Goal: Task Accomplishment & Management: Use online tool/utility

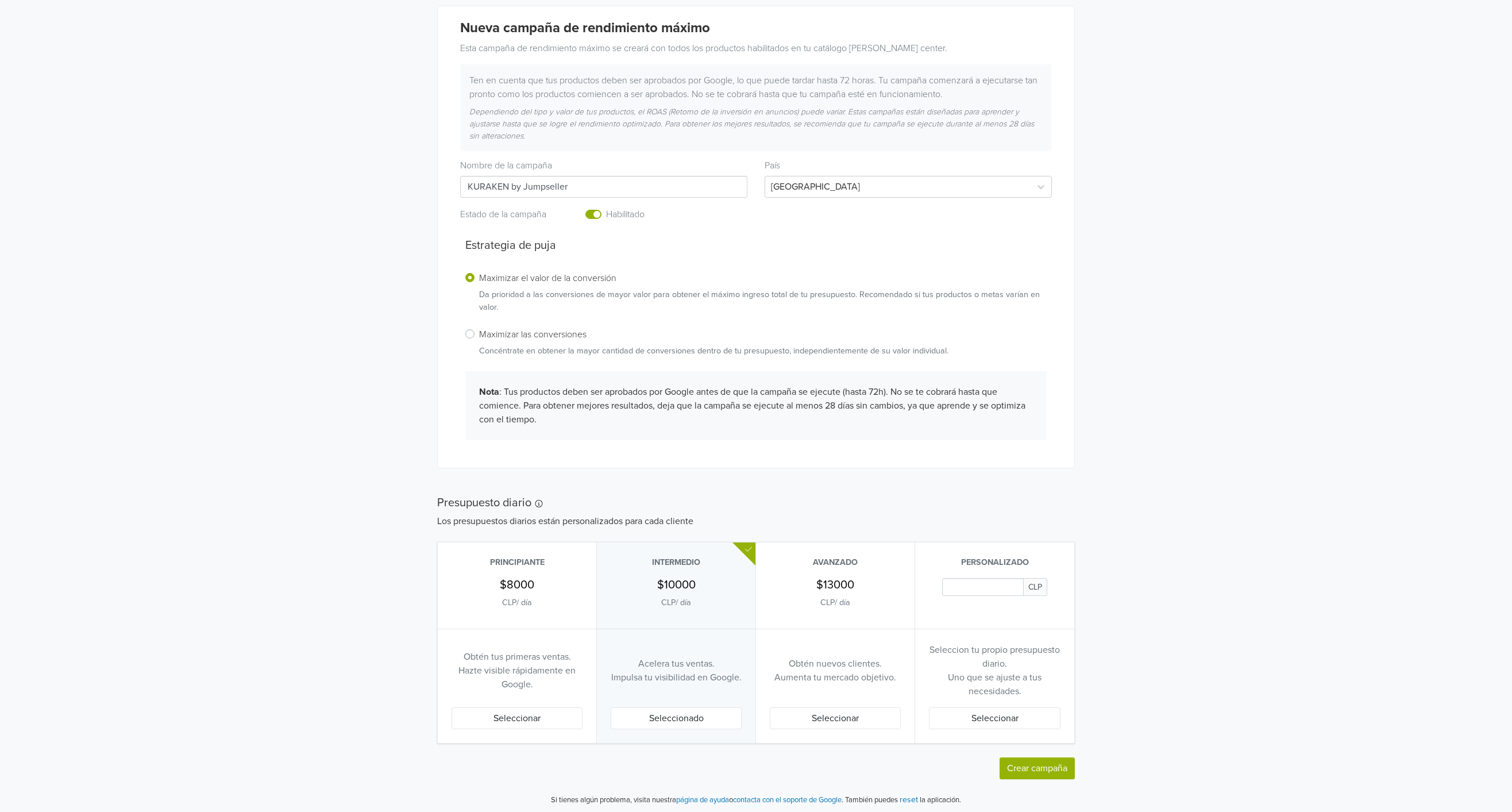
scroll to position [176, 0]
click at [1031, 756] on button "Crear campaña" at bounding box center [1037, 767] width 75 height 22
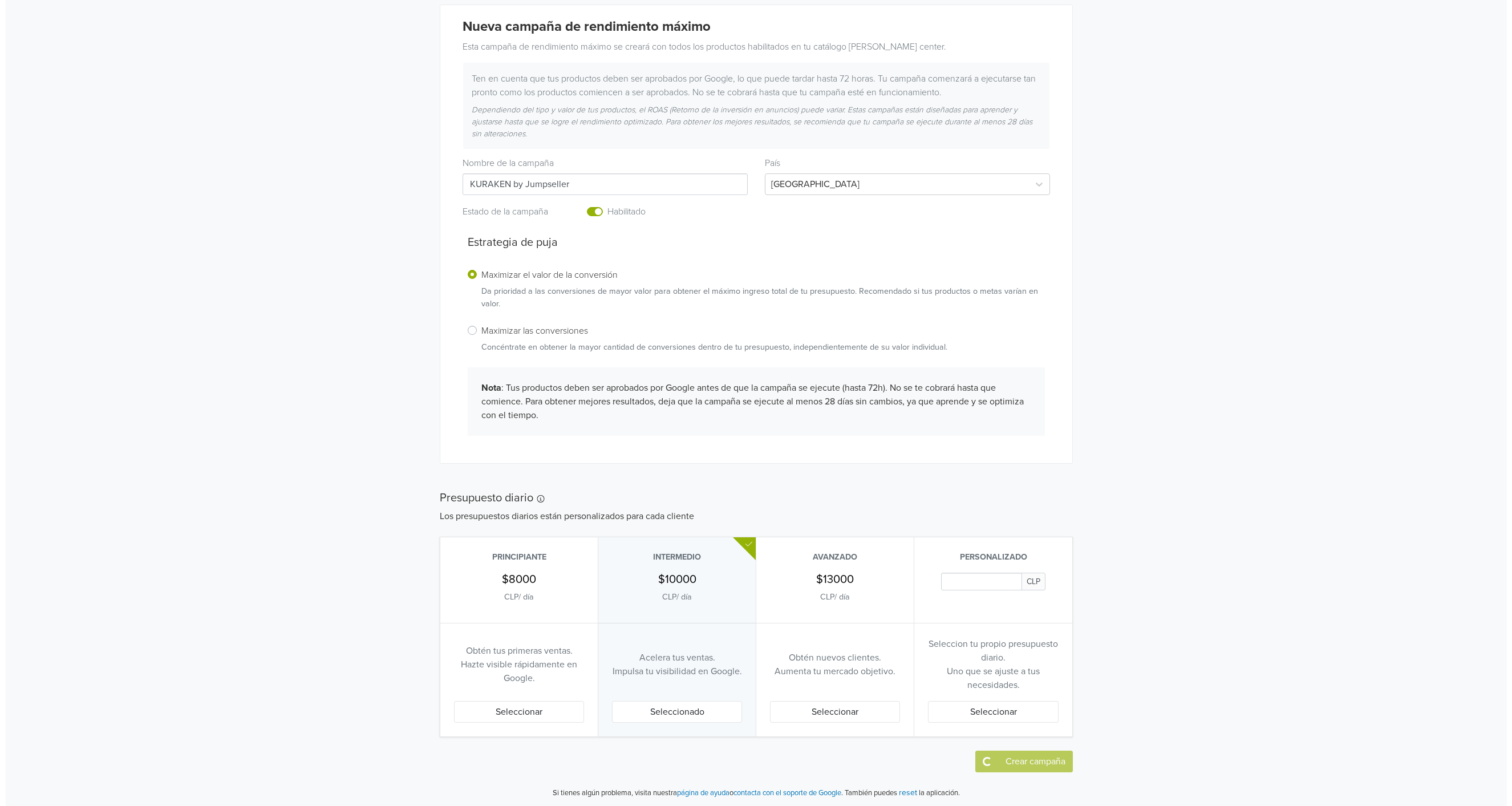
scroll to position [0, 0]
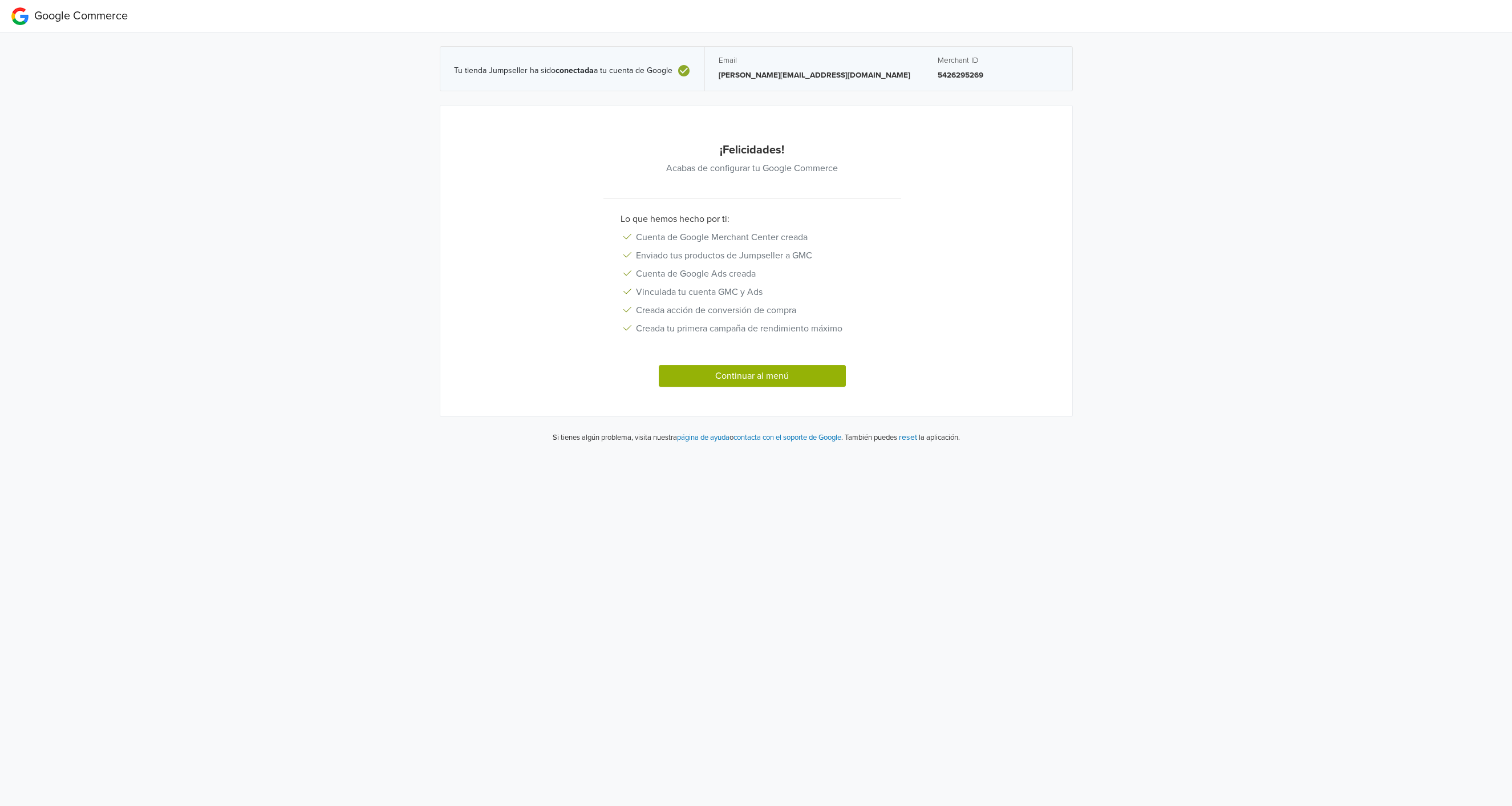
click at [754, 383] on button "Continuar al menú" at bounding box center [751, 376] width 187 height 22
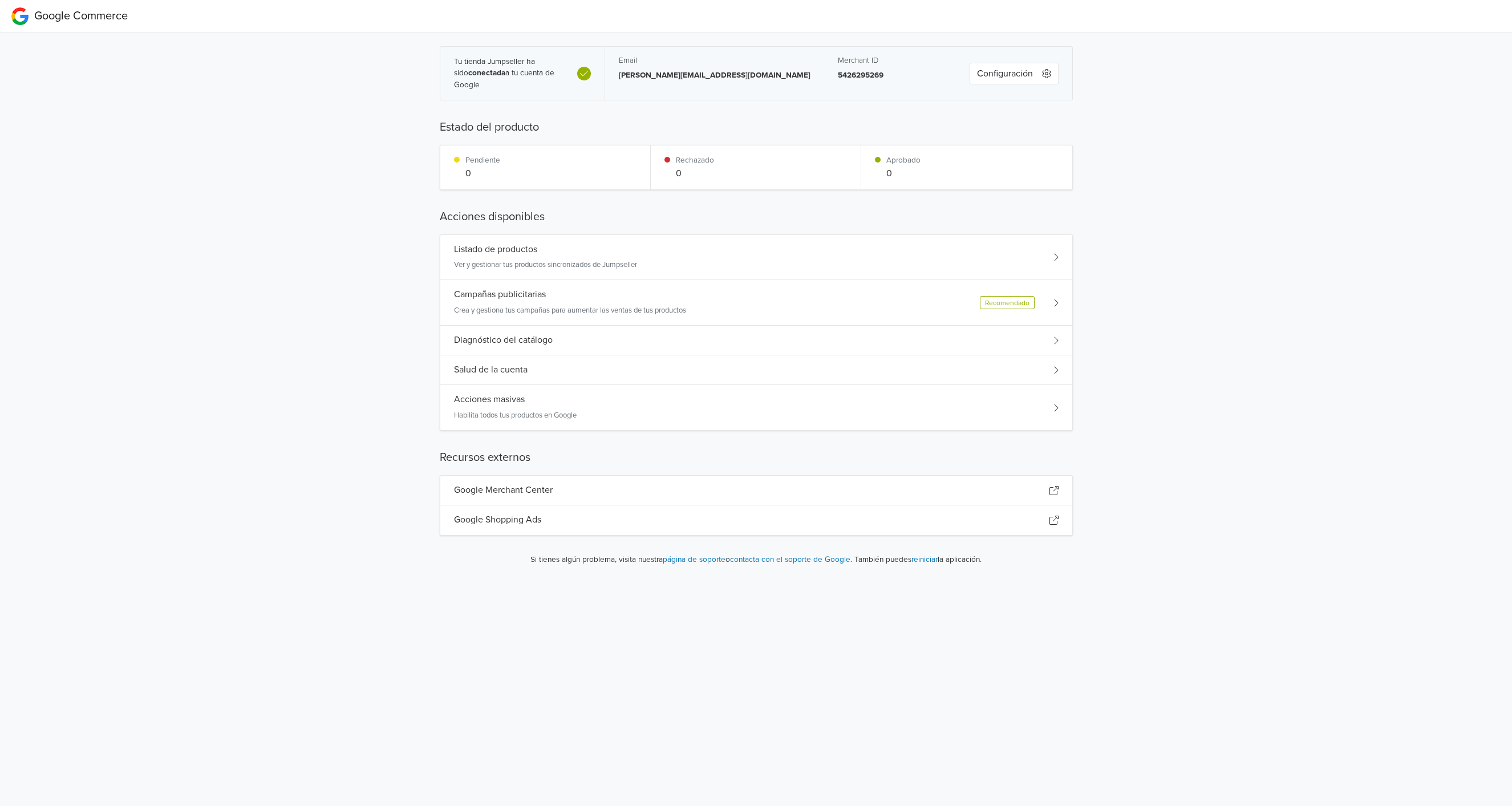
click at [588, 285] on div "Campañas publicitarias Crea y gestiona tus campañas para aumentar las ventas de…" at bounding box center [756, 303] width 632 height 46
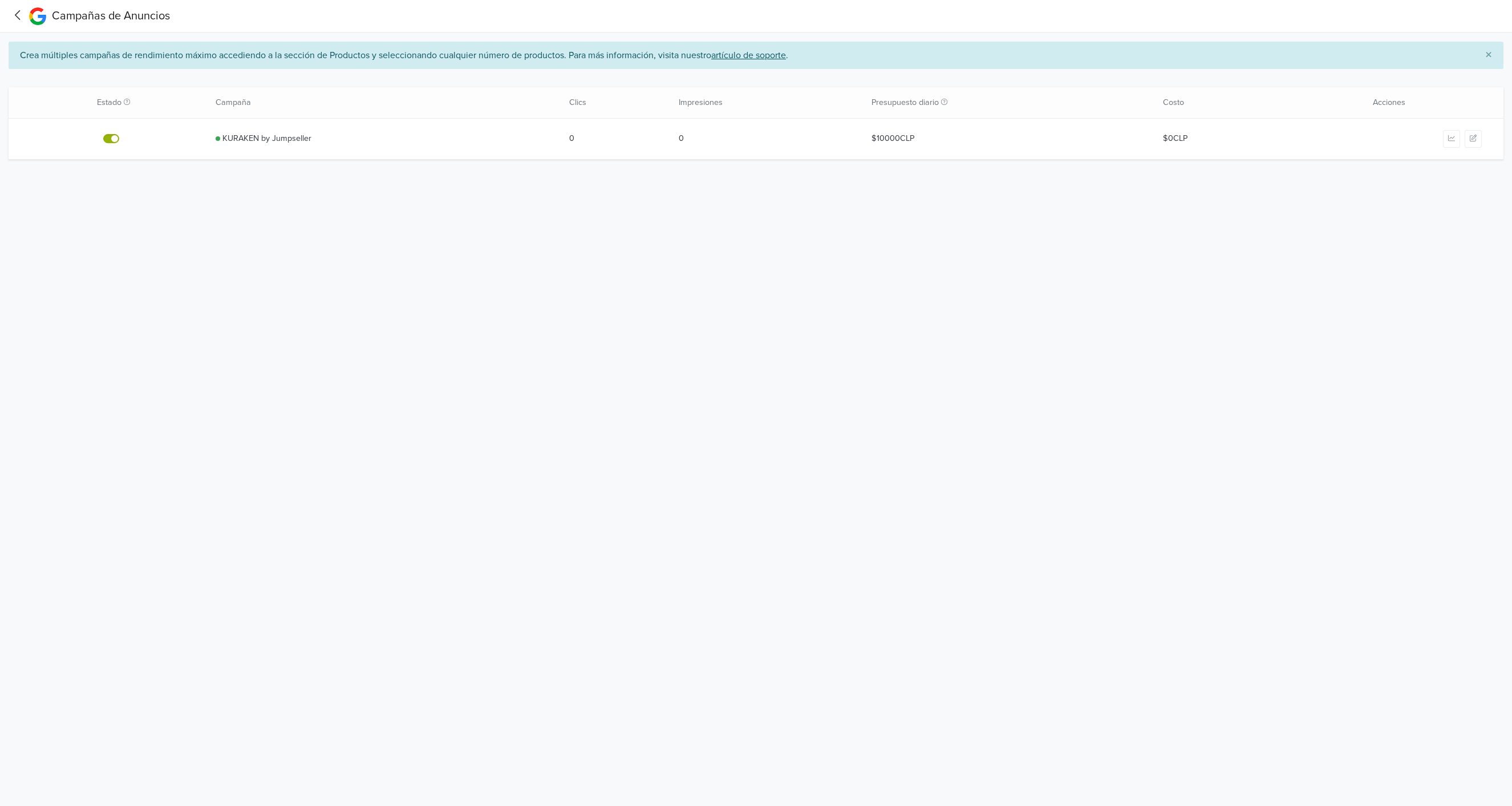
click at [13, 17] on icon at bounding box center [18, 15] width 18 height 14
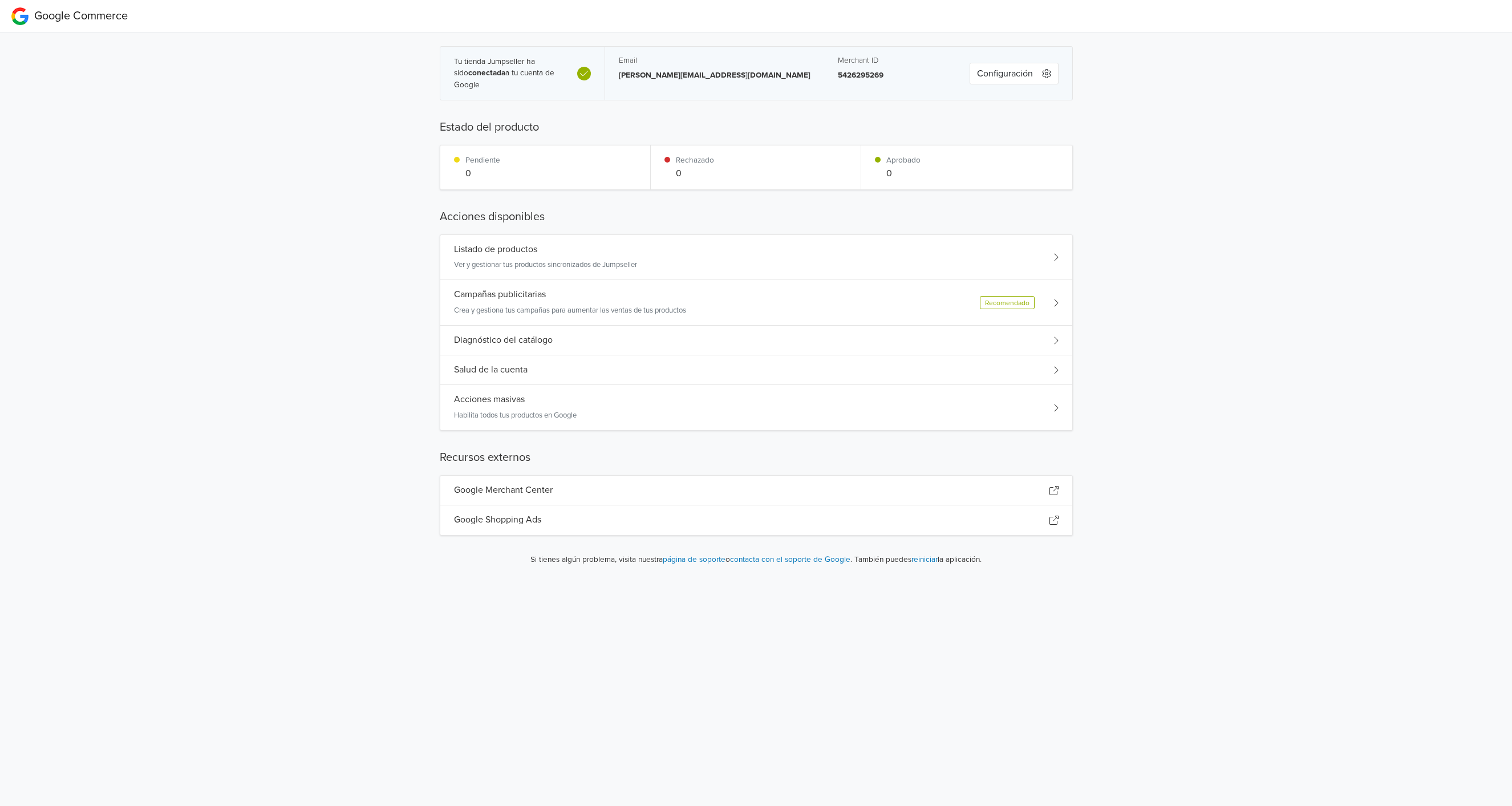
click at [556, 241] on div "Listado de productos Ver y gestionar tus productos sincronizados de Jumpseller" at bounding box center [756, 258] width 632 height 46
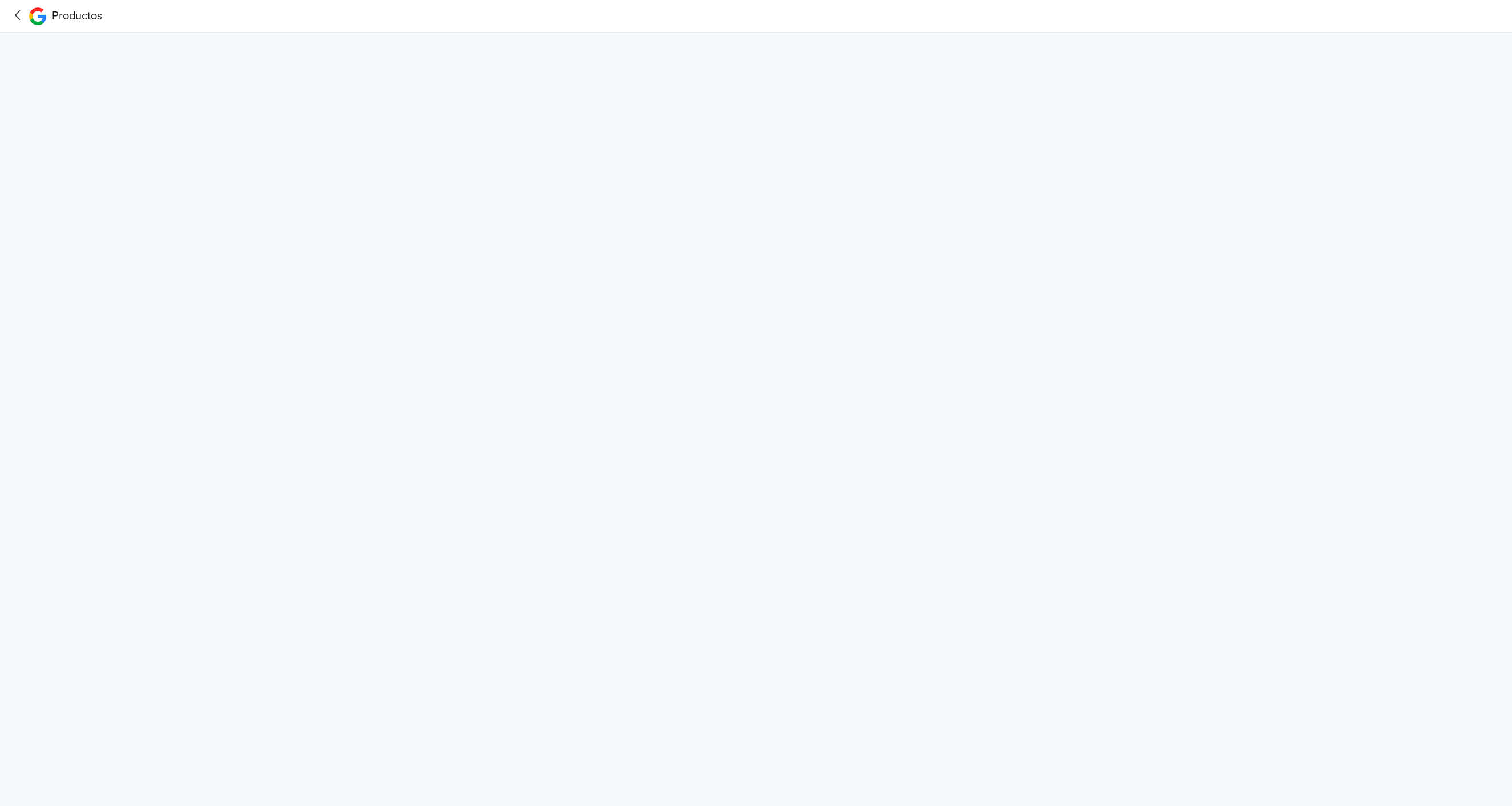
click at [17, 8] on icon at bounding box center [18, 15] width 18 height 14
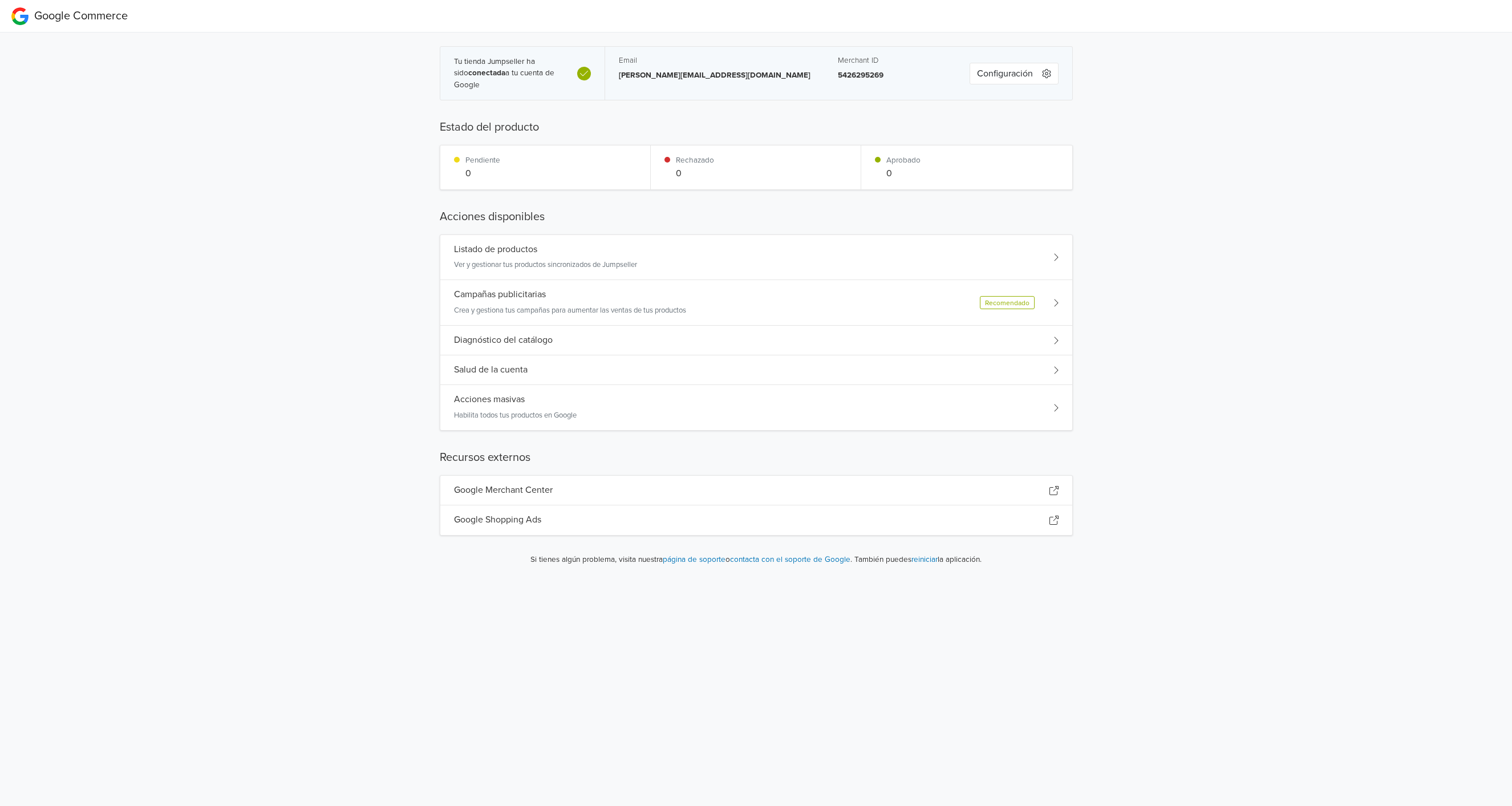
click at [602, 409] on div "Acciones masivas Habilita todos tus productos en Google" at bounding box center [756, 407] width 632 height 45
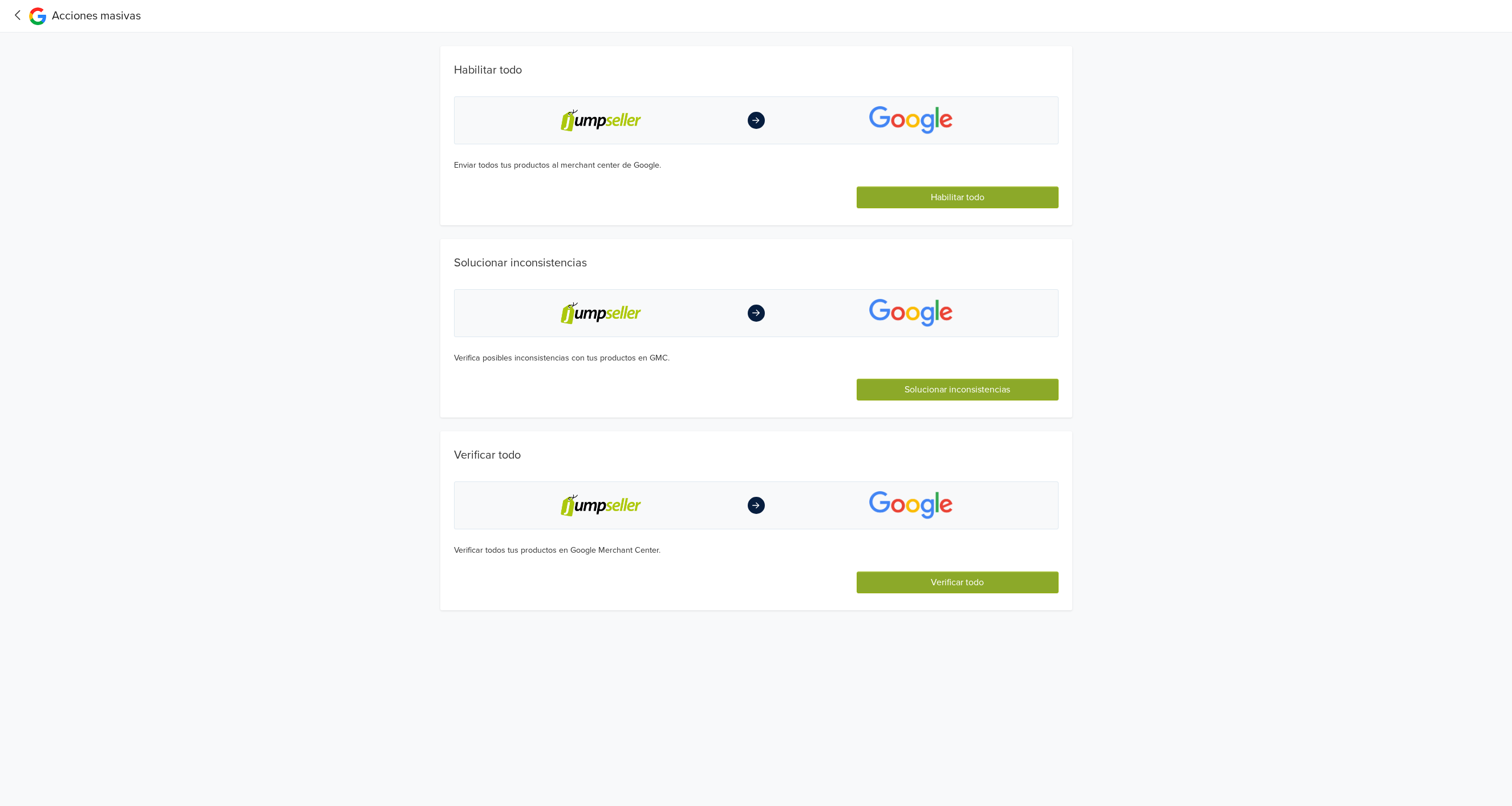
click at [870, 200] on button "Habilitar todo" at bounding box center [957, 197] width 201 height 22
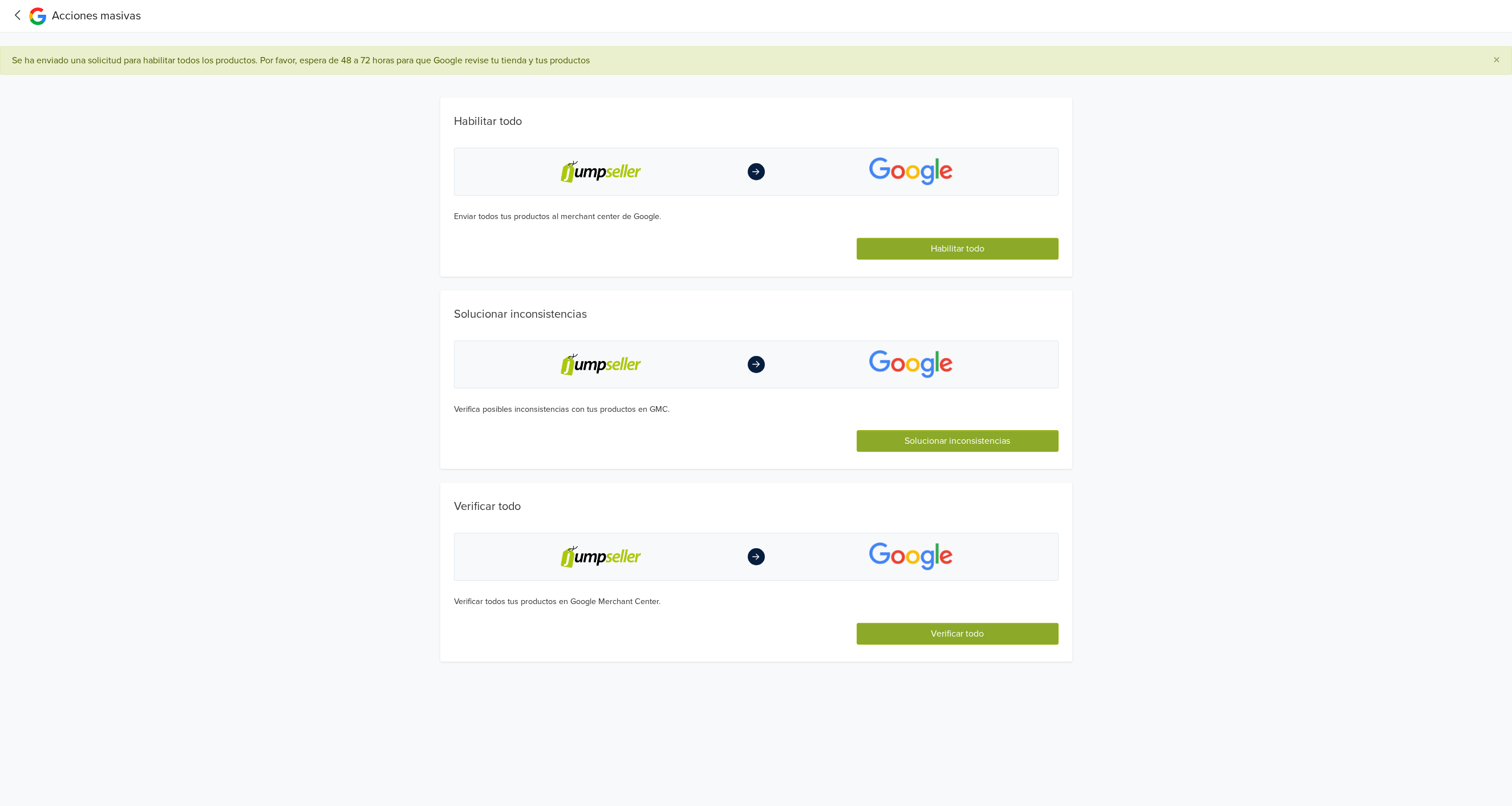
click at [8, 11] on nav "Acciones masivas" at bounding box center [756, 16] width 1512 height 32
click at [12, 12] on icon at bounding box center [18, 15] width 18 height 14
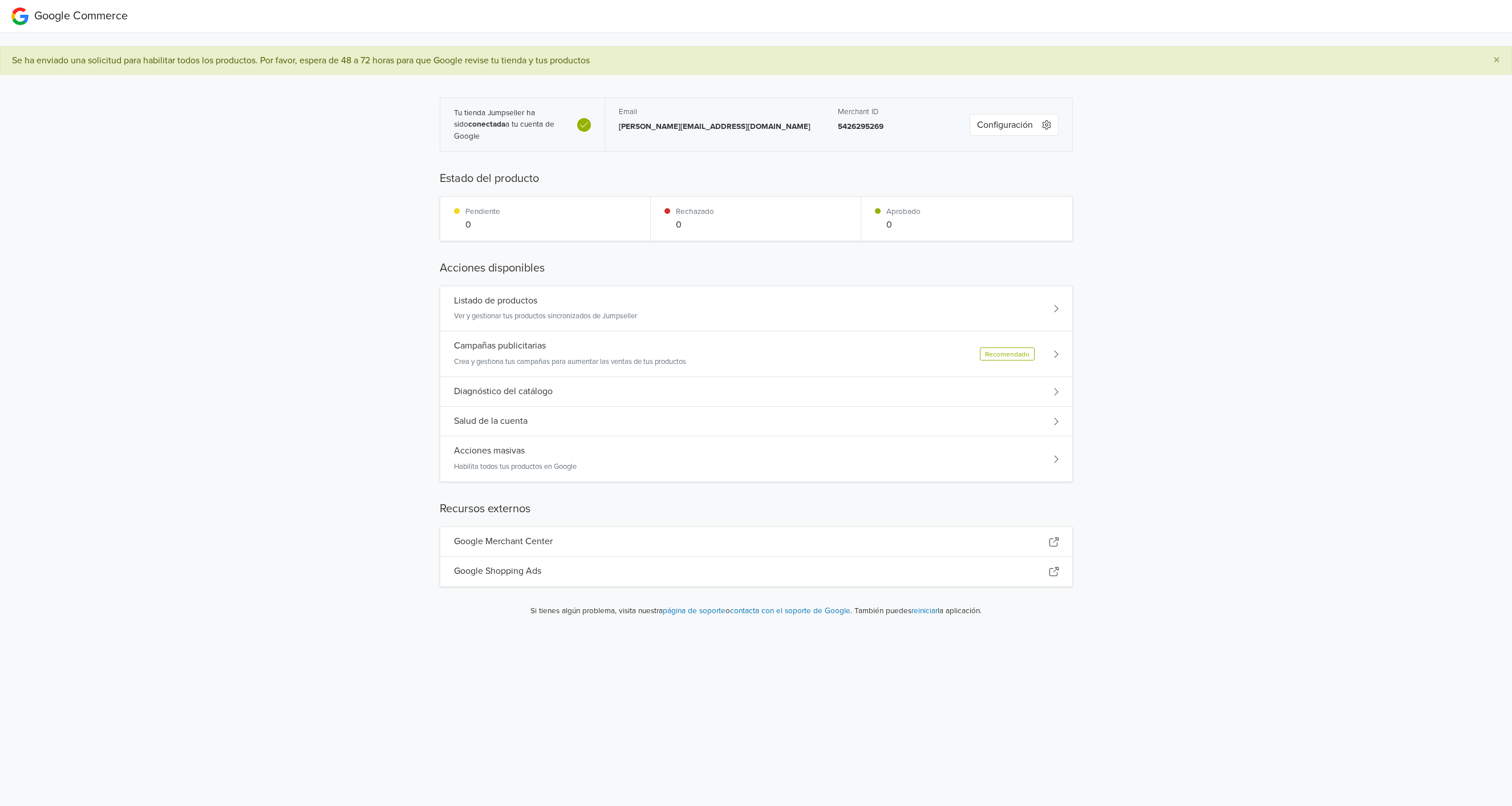
click at [590, 311] on p "Ver y gestionar tus productos sincronizados de Jumpseller" at bounding box center [545, 316] width 183 height 11
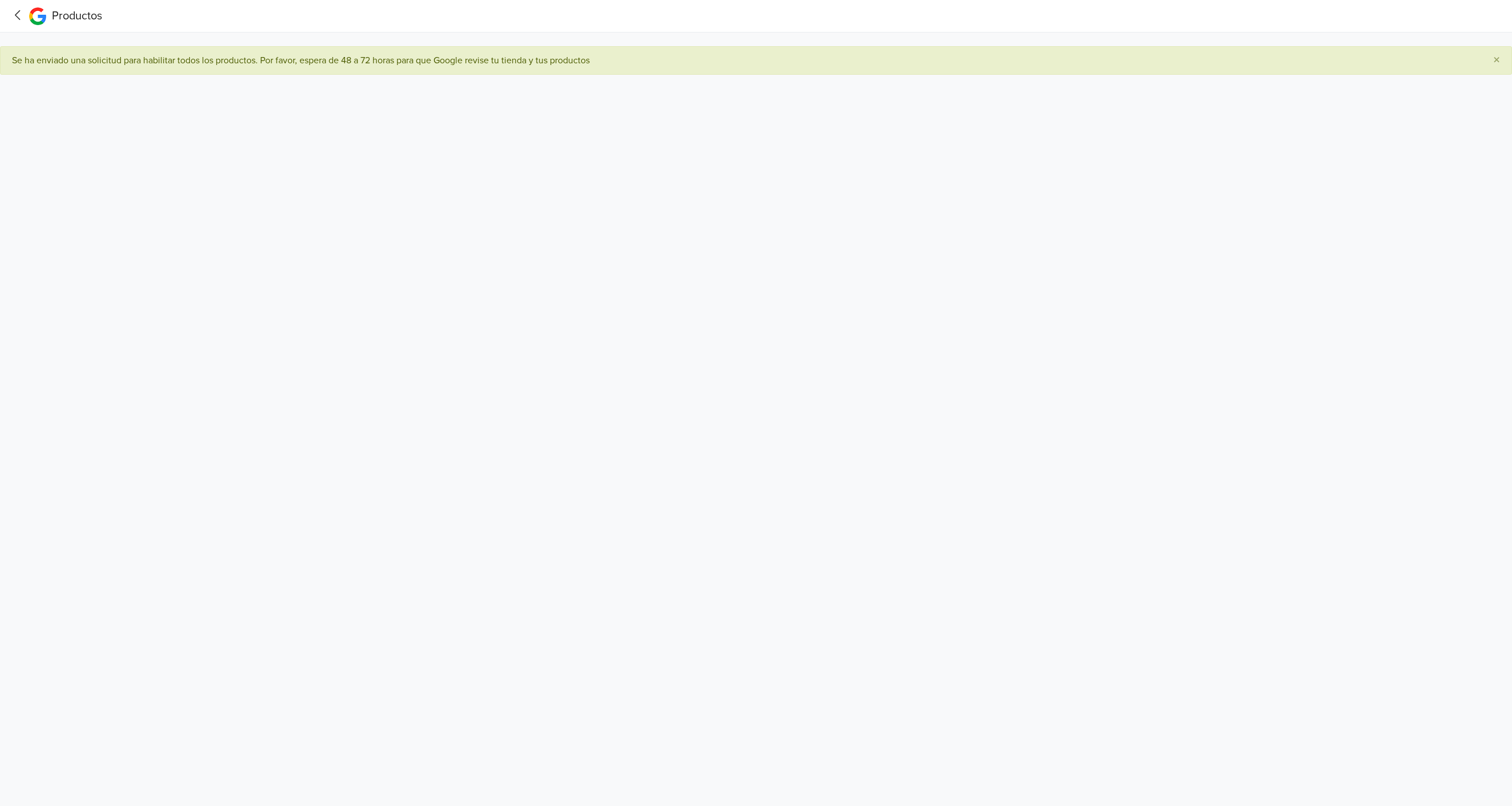
click at [367, 89] on html "Productos × Se ha enviado una solicitud para habilitar todos los productos. Por…" at bounding box center [756, 44] width 1512 height 89
click at [12, 15] on icon at bounding box center [18, 15] width 18 height 14
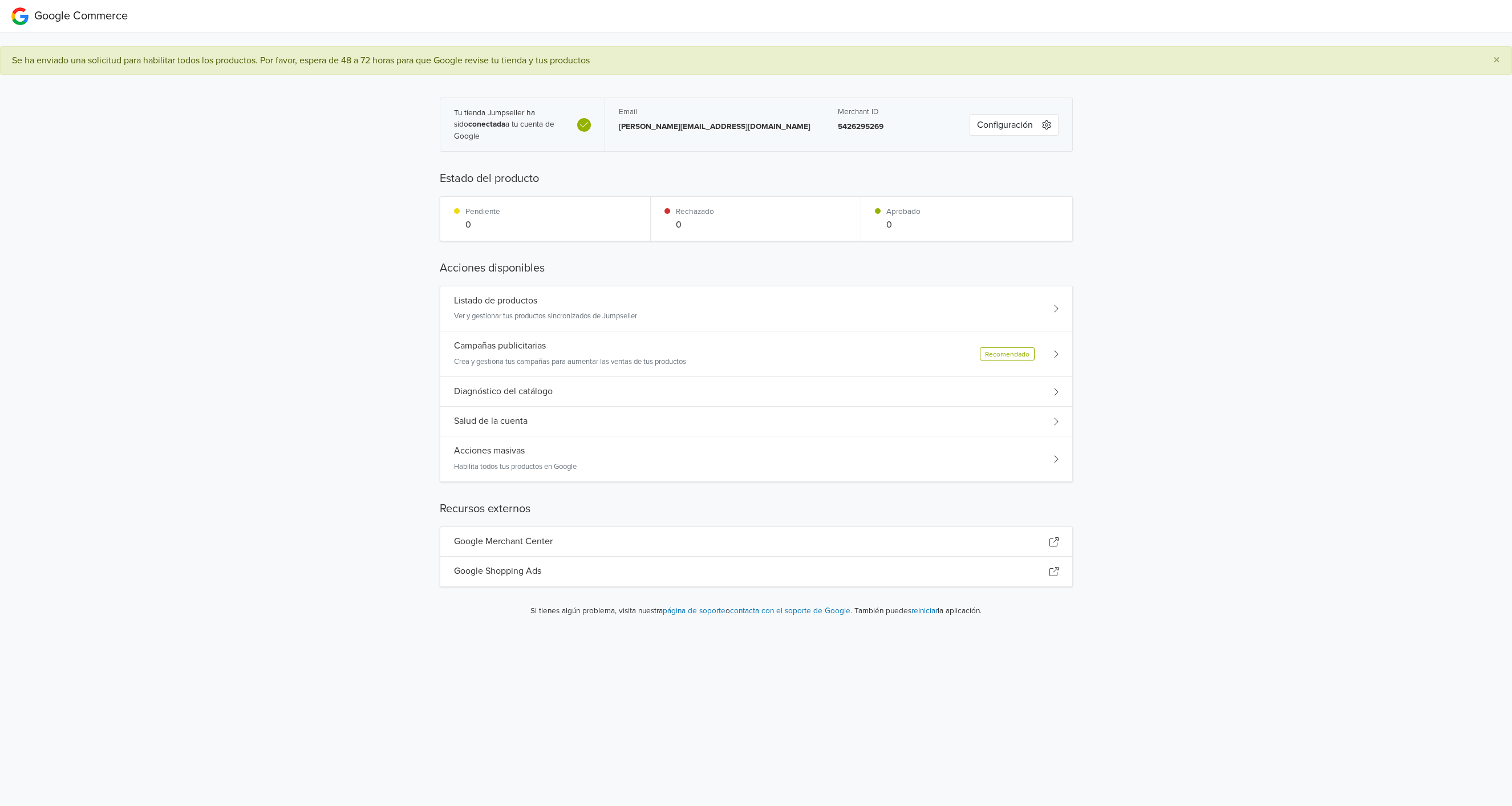
click at [665, 447] on div "Acciones masivas Habilita todos tus productos en Google" at bounding box center [756, 458] width 632 height 45
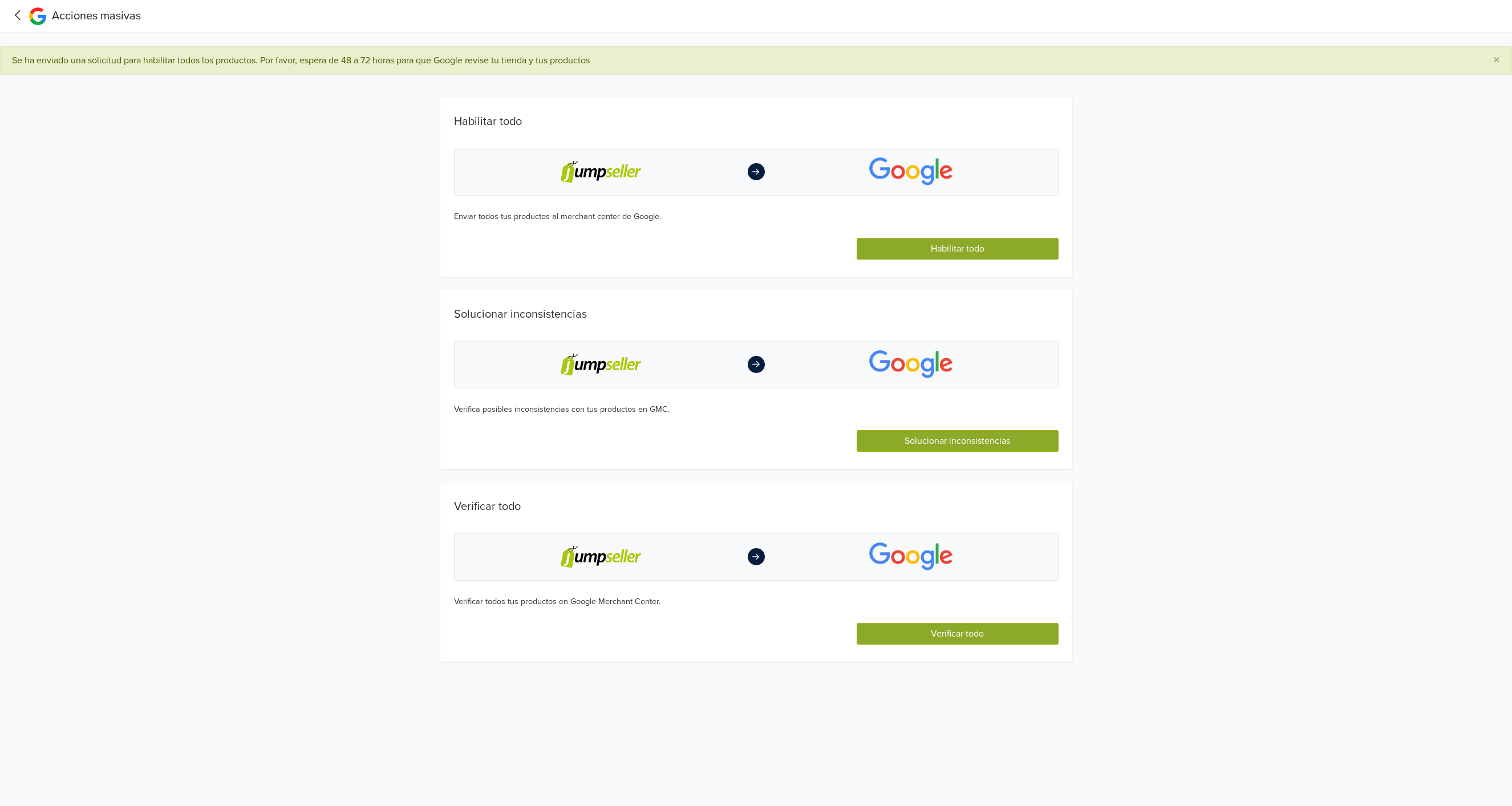
click at [14, 11] on icon at bounding box center [18, 15] width 18 height 14
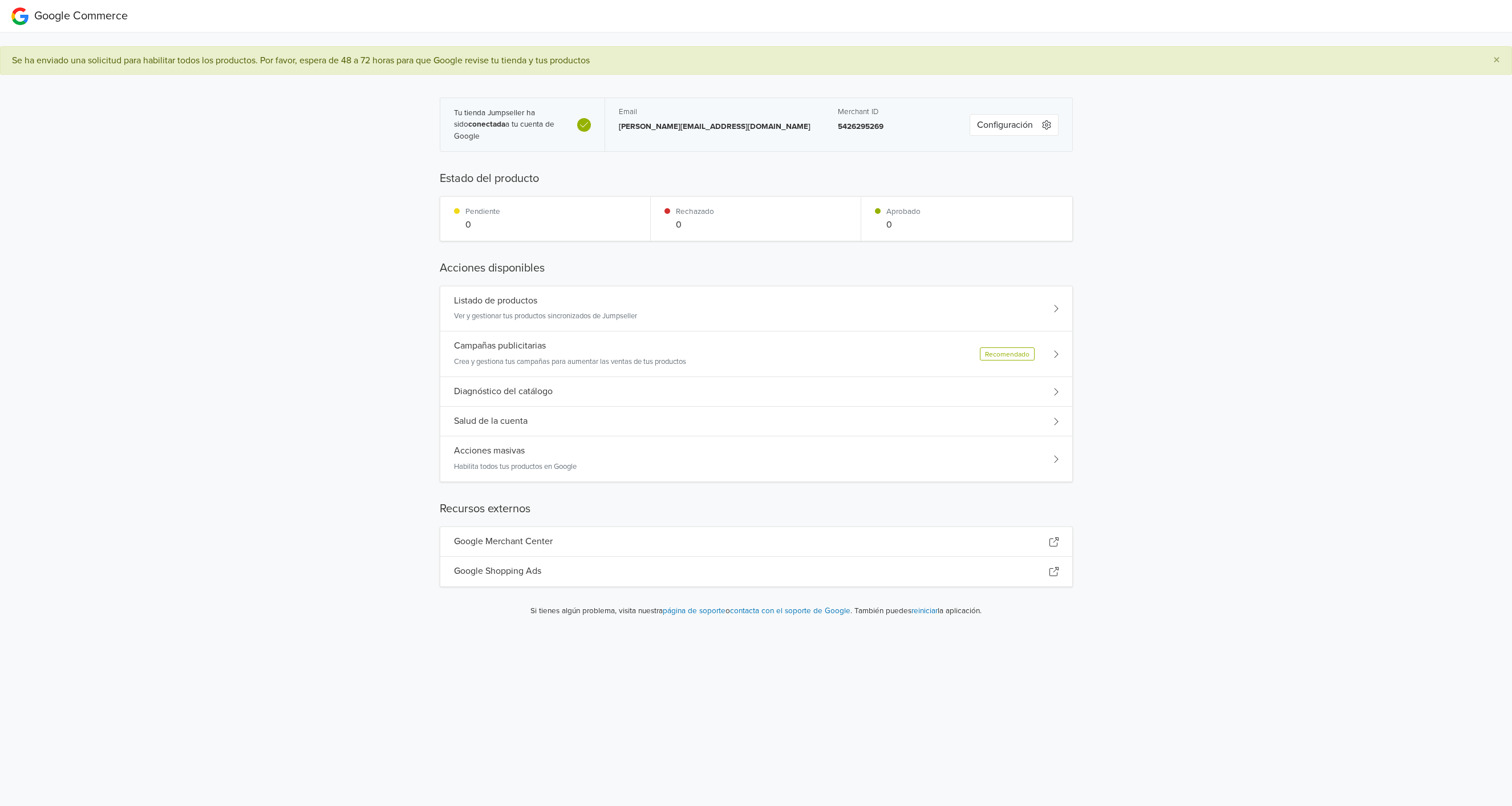
click at [487, 417] on h5 "Salud de la cuenta" at bounding box center [491, 421] width 74 height 11
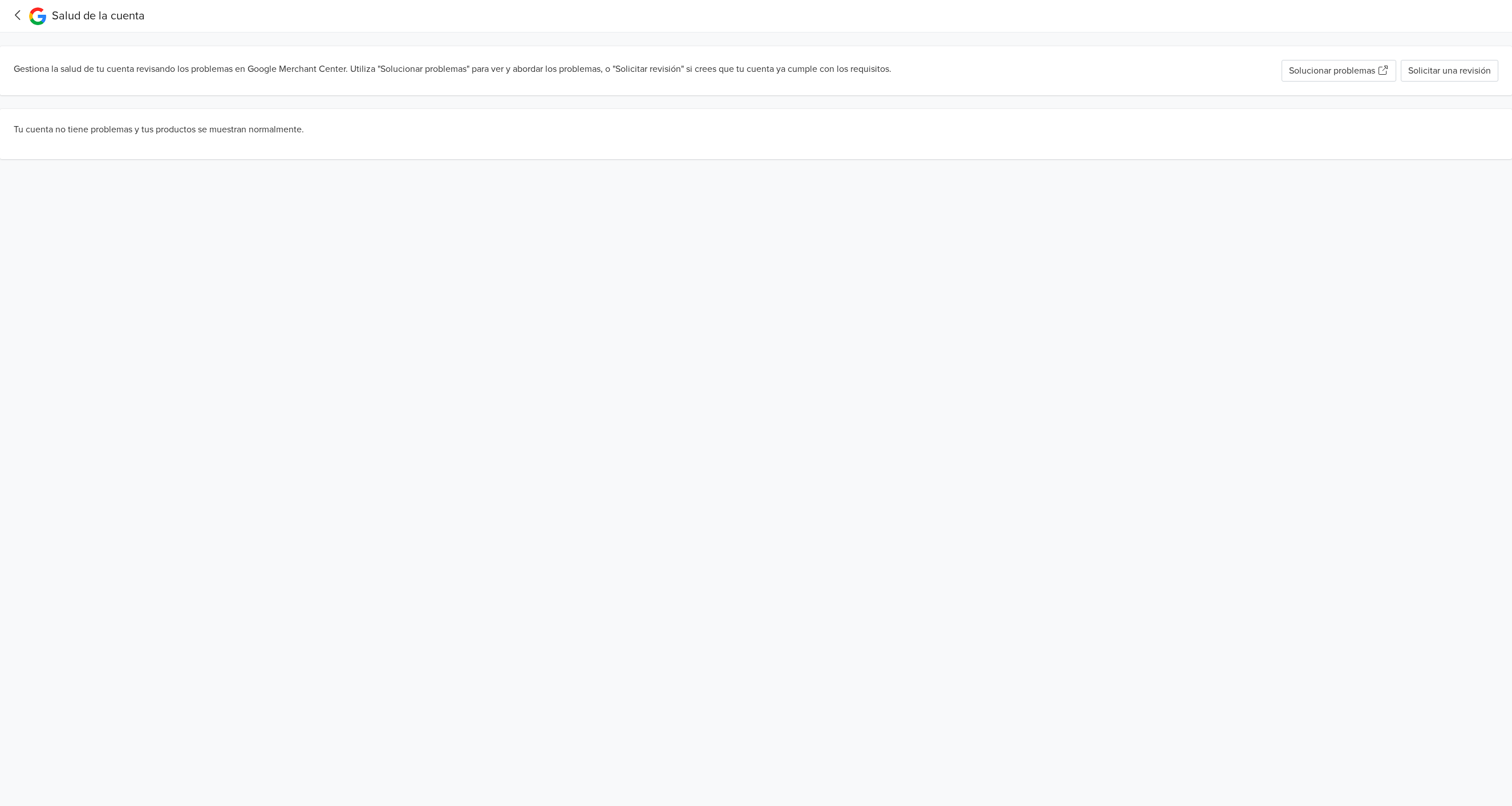
click at [18, 11] on icon at bounding box center [18, 15] width 18 height 14
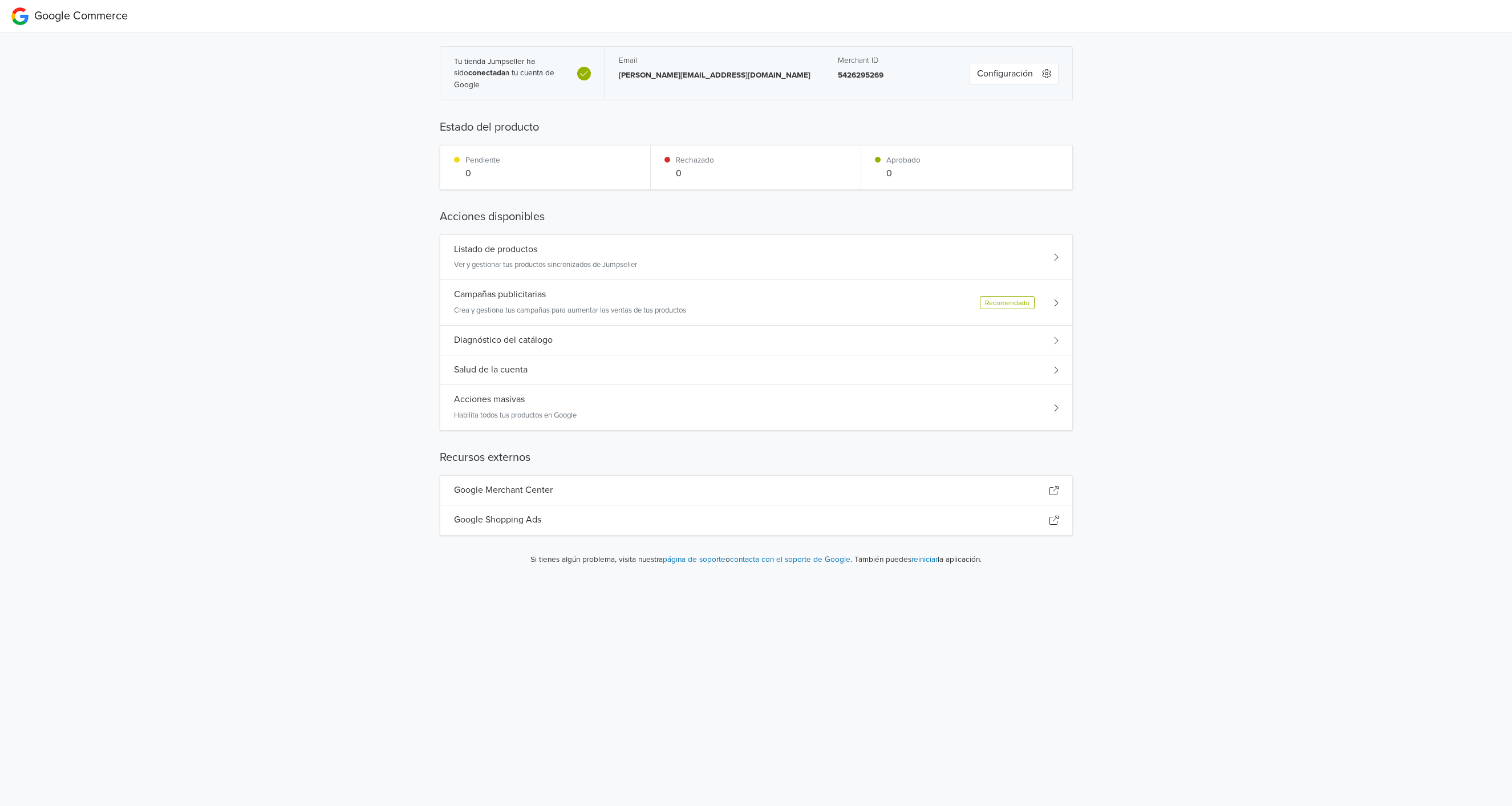
click at [556, 335] on div "Diagnóstico del catálogo" at bounding box center [756, 341] width 632 height 30
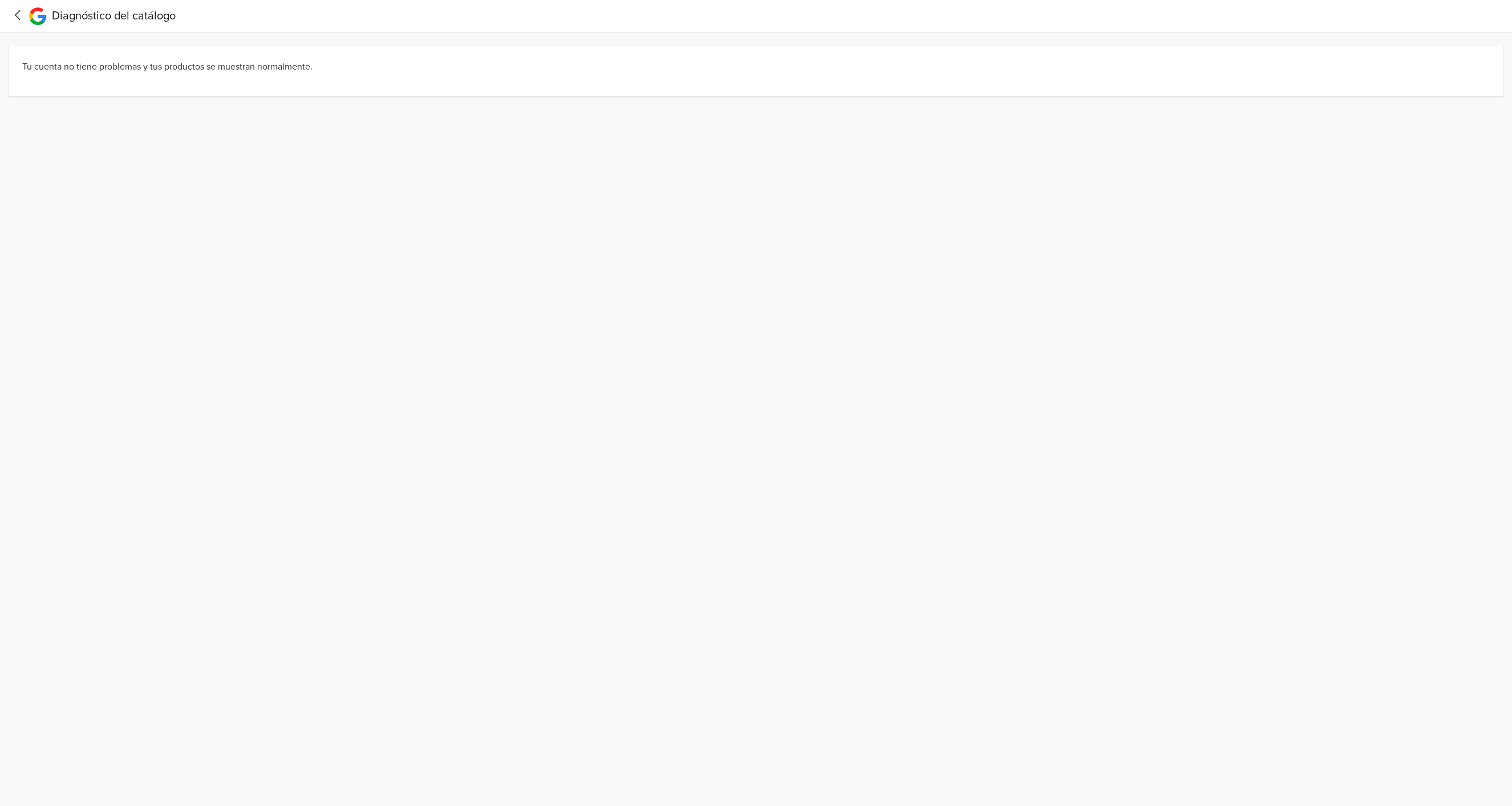
click at [22, 17] on icon at bounding box center [18, 15] width 18 height 14
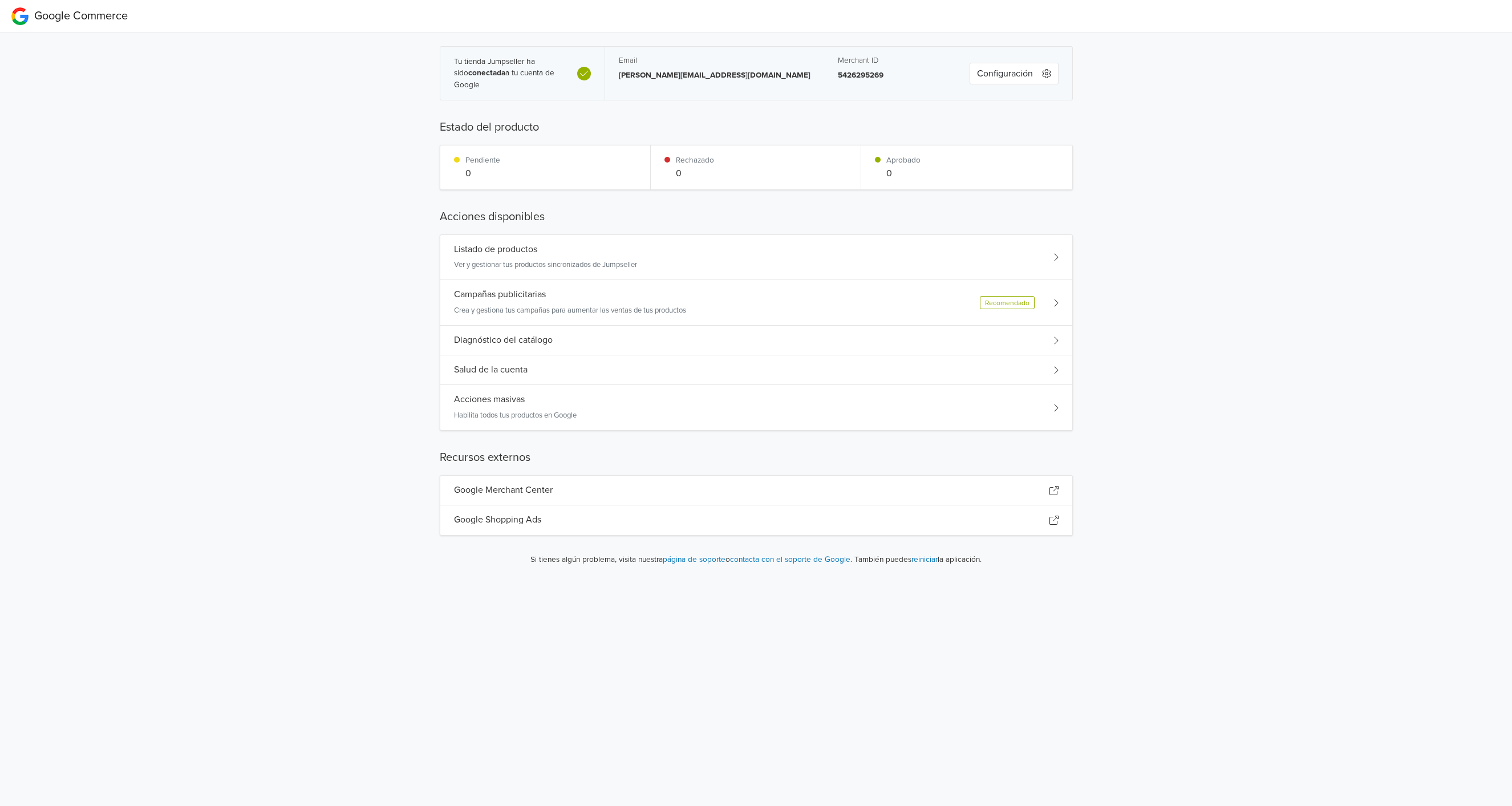
click at [557, 302] on div "Campañas publicitarias Crea y gestiona tus campañas para aumentar las ventas de…" at bounding box center [570, 302] width 232 height 27
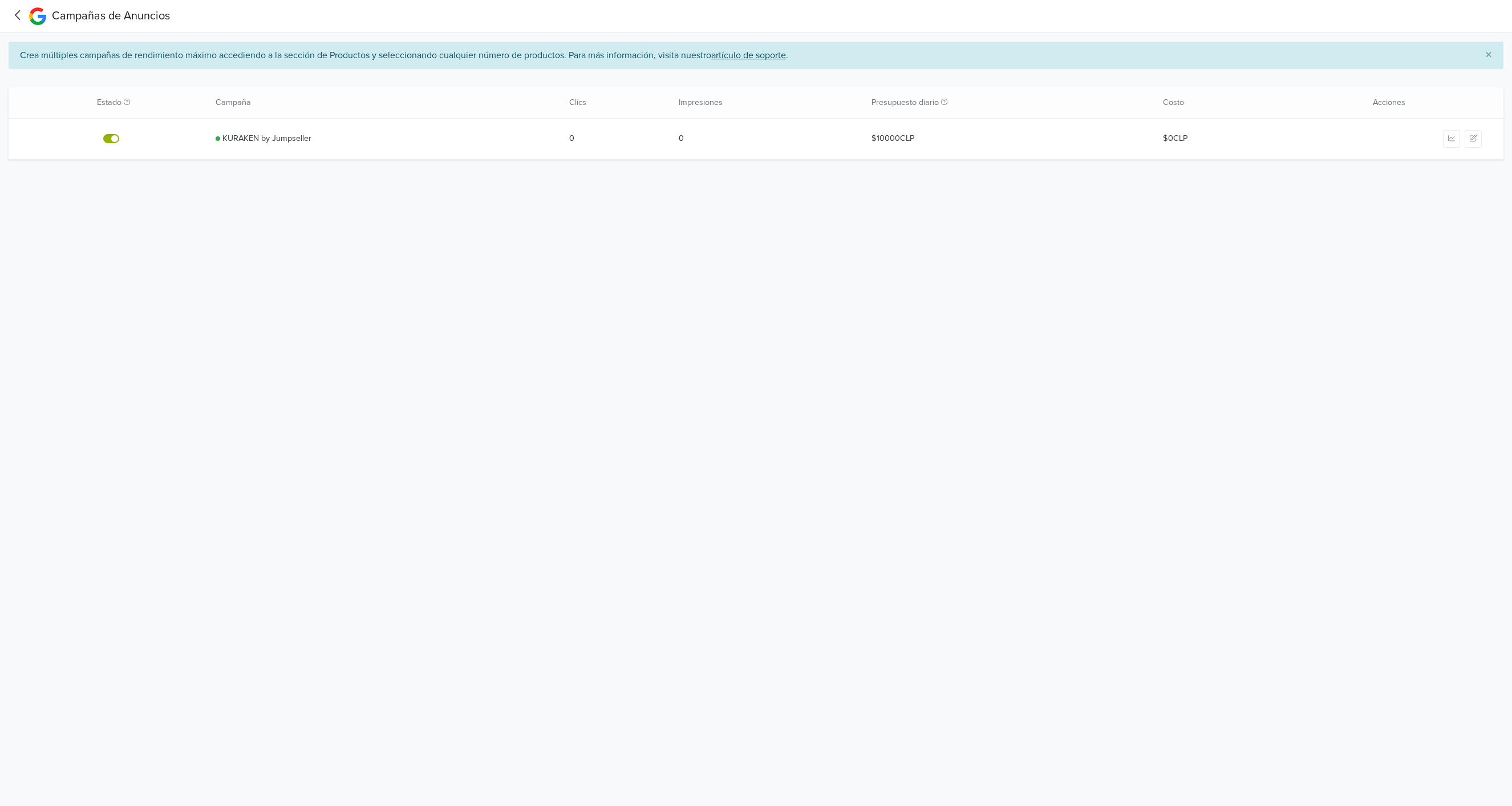
click at [255, 141] on link "KURAKEN by Jumpseller" at bounding box center [266, 139] width 89 height 12
